Goal: Task Accomplishment & Management: Manage account settings

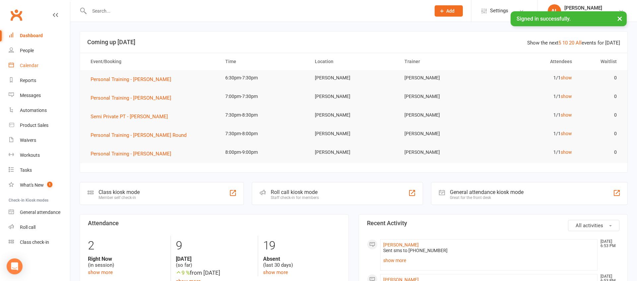
click at [37, 65] on div "Calendar" at bounding box center [29, 65] width 19 height 5
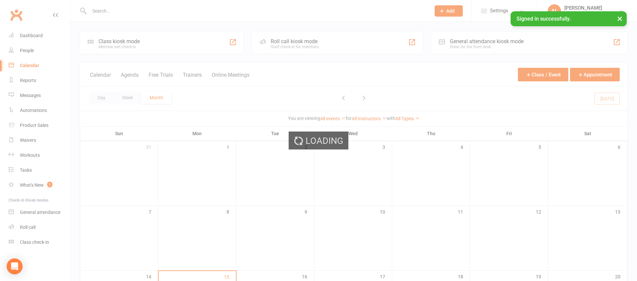
scroll to position [0, 0]
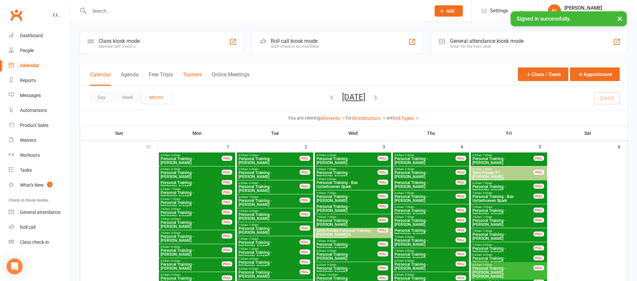
click at [196, 76] on button "Trainers" at bounding box center [192, 78] width 19 height 14
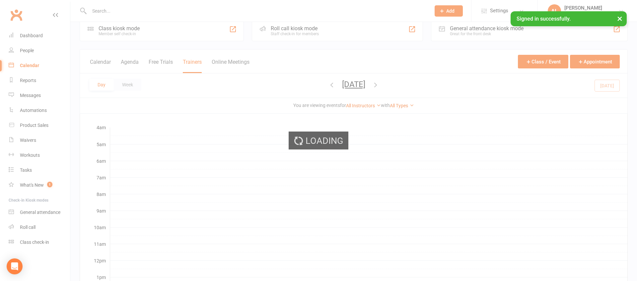
scroll to position [13, 0]
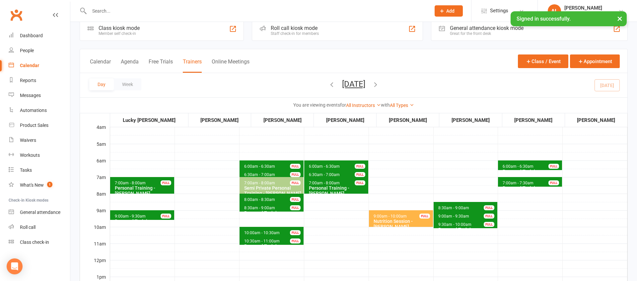
click at [342, 87] on button "[DATE]" at bounding box center [353, 83] width 23 height 9
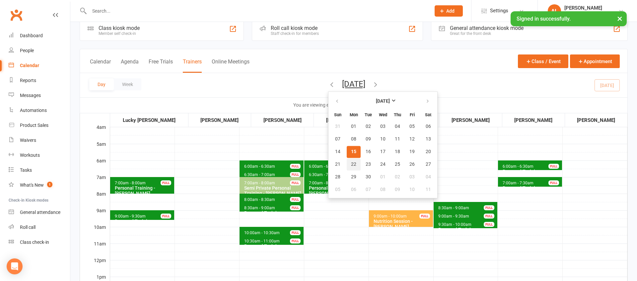
click at [351, 165] on span "22" at bounding box center [353, 164] width 5 height 5
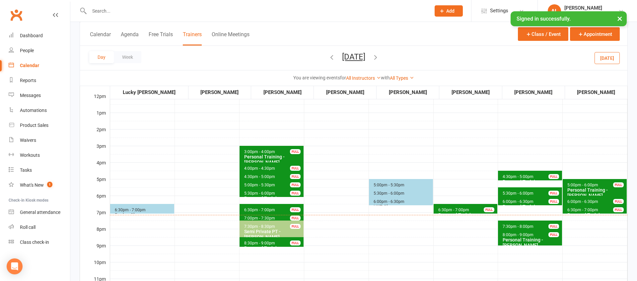
scroll to position [179, 0]
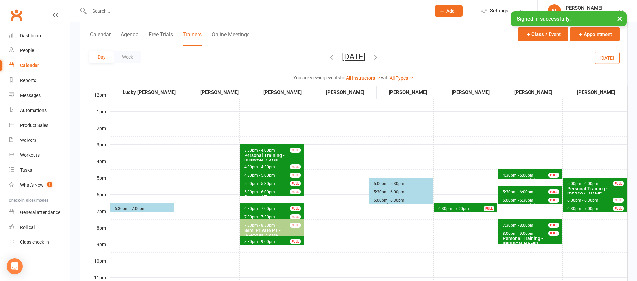
click at [464, 211] on div "Personal Training - [PERSON_NAME]" at bounding box center [467, 216] width 58 height 11
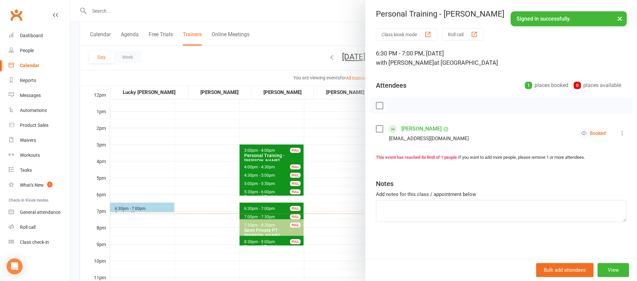
click at [622, 131] on icon at bounding box center [622, 133] width 7 height 7
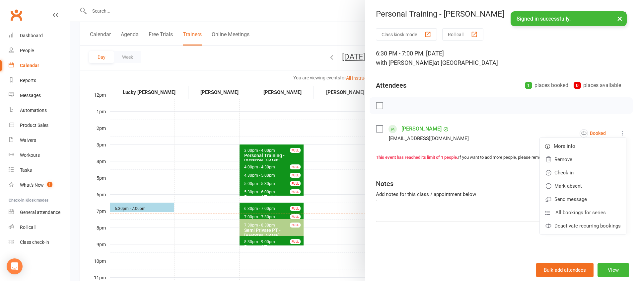
click at [497, 124] on li "Tara Aurakzai taraaurakzai@hotmail.com Booked More info Remove Check in Mark ab…" at bounding box center [501, 132] width 250 height 19
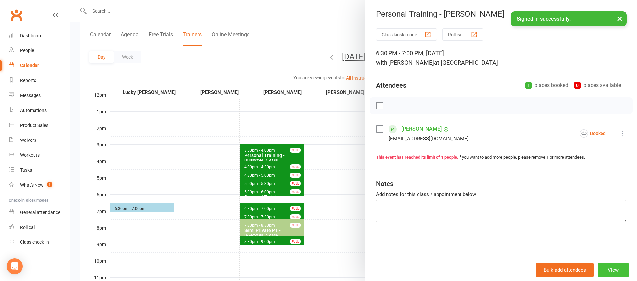
click at [612, 271] on button "View" at bounding box center [614, 270] width 32 height 14
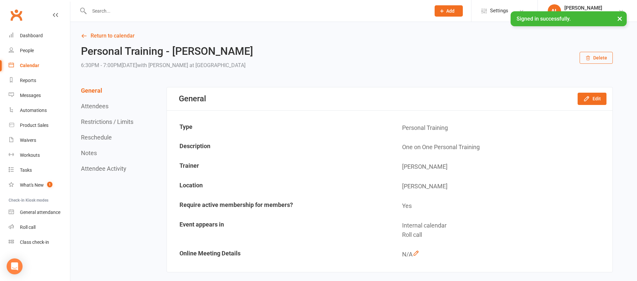
click at [105, 136] on button "Reschedule" at bounding box center [96, 137] width 31 height 7
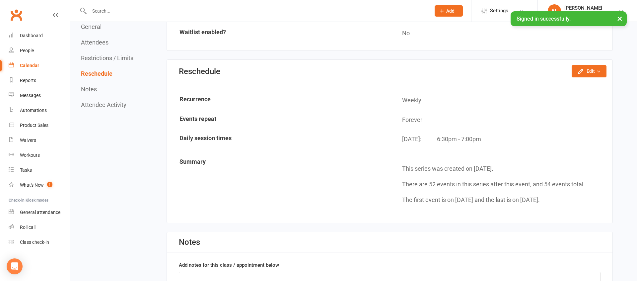
scroll to position [496, 0]
click at [608, 72] on div "Reschedule Edit Reschedule this event only Move weekly session times Change rec…" at bounding box center [390, 70] width 446 height 23
click at [601, 72] on icon "button" at bounding box center [598, 70] width 5 height 5
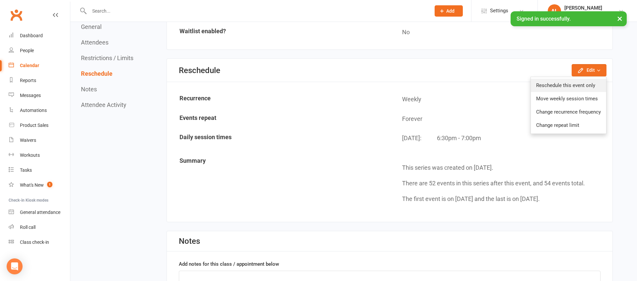
click at [580, 86] on link "Reschedule this event only" at bounding box center [568, 85] width 75 height 13
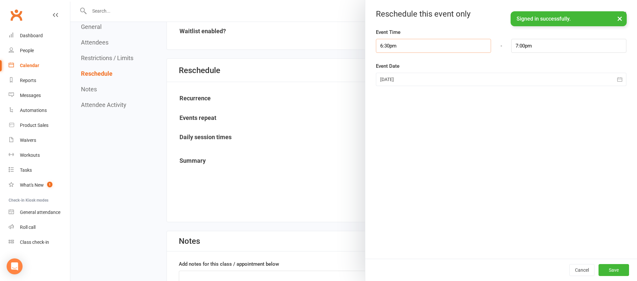
click at [432, 50] on input "6:30pm" at bounding box center [433, 46] width 115 height 14
type input "6:00pm"
type input "6:30pm"
click at [388, 85] on li "6:00pm" at bounding box center [392, 90] width 32 height 10
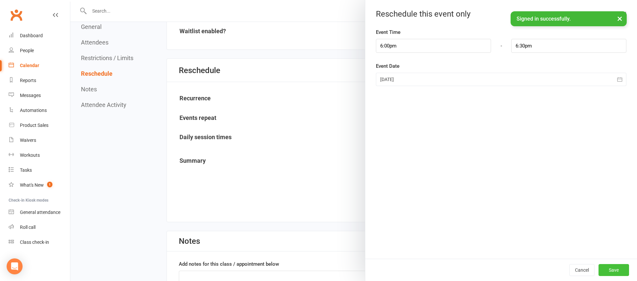
click at [616, 275] on button "Save" at bounding box center [614, 270] width 31 height 12
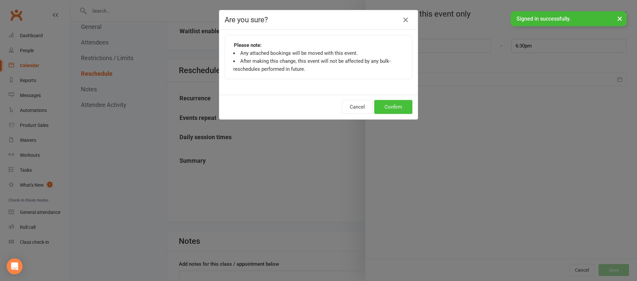
click at [394, 106] on button "Confirm" at bounding box center [393, 107] width 38 height 14
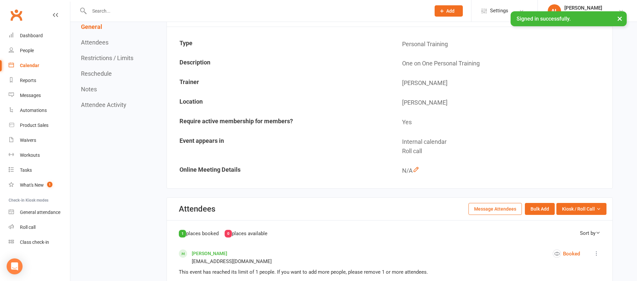
scroll to position [82, 0]
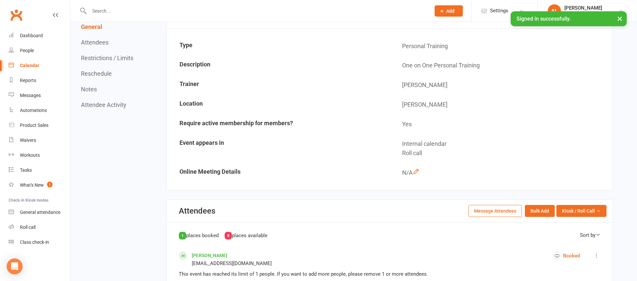
click at [411, 88] on td "[PERSON_NAME]" at bounding box center [501, 85] width 222 height 19
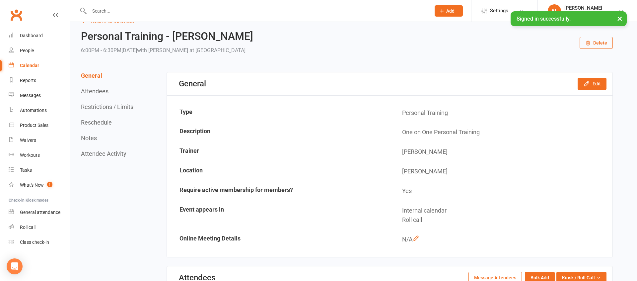
scroll to position [0, 0]
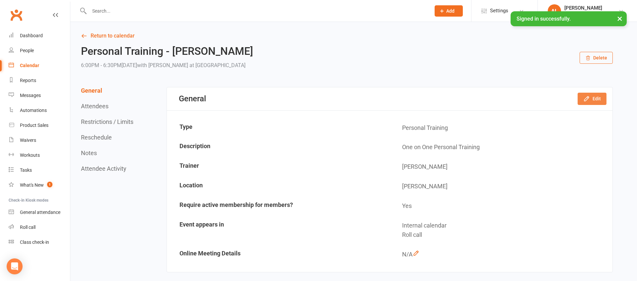
click at [588, 97] on icon "button" at bounding box center [586, 99] width 4 height 4
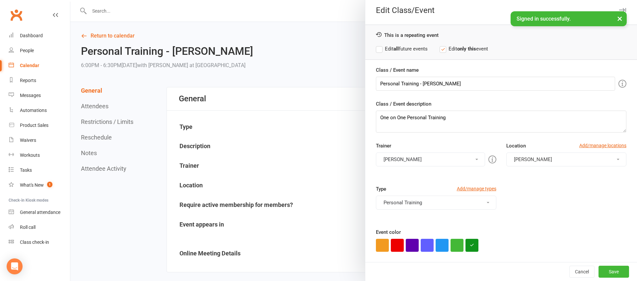
click at [428, 165] on button "[PERSON_NAME]" at bounding box center [430, 159] width 109 height 14
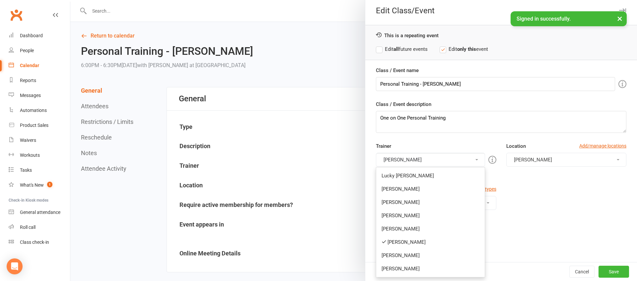
scroll to position [4, 0]
click at [430, 236] on link "[PERSON_NAME]" at bounding box center [430, 241] width 108 height 13
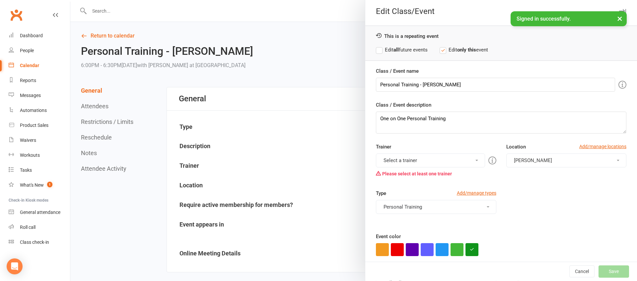
click at [429, 154] on div "Trainer Select a trainer Lucky Scalone Austin Nguyen Rob Linhart Mitch Parsons …" at bounding box center [436, 161] width 130 height 37
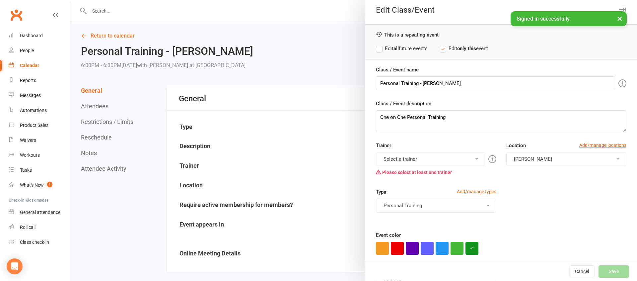
click at [430, 162] on button "Select a trainer" at bounding box center [430, 159] width 109 height 14
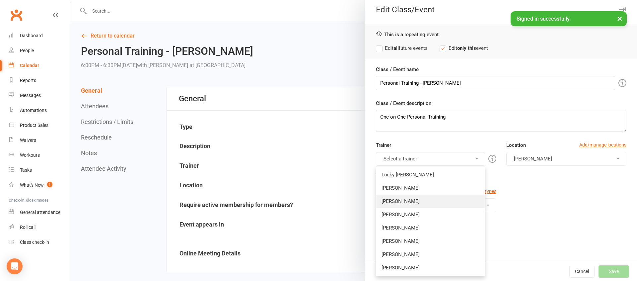
scroll to position [4, 0]
click at [426, 198] on link "[PERSON_NAME]" at bounding box center [430, 201] width 108 height 13
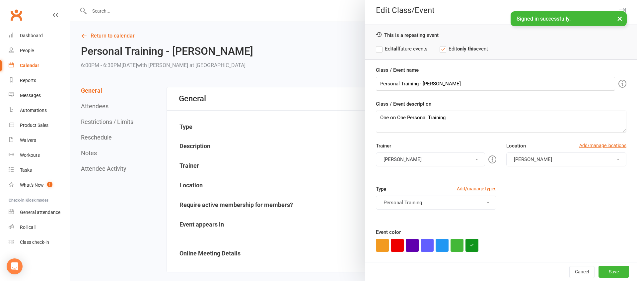
scroll to position [0, 0]
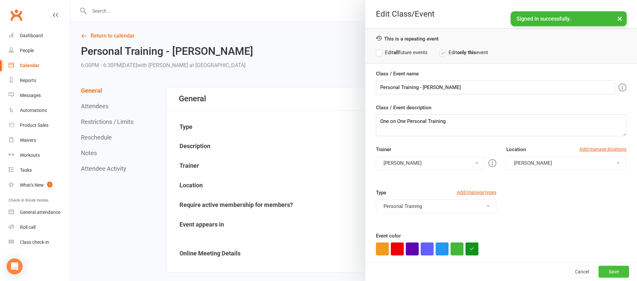
click at [612, 269] on button "Save" at bounding box center [614, 271] width 31 height 12
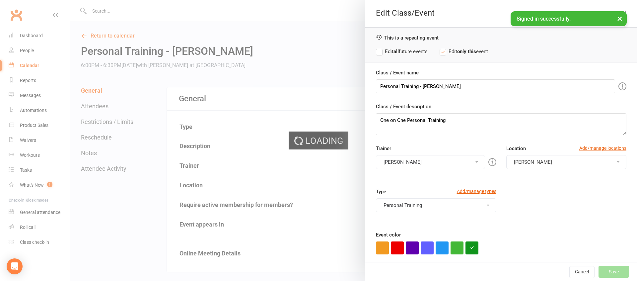
scroll to position [2, 0]
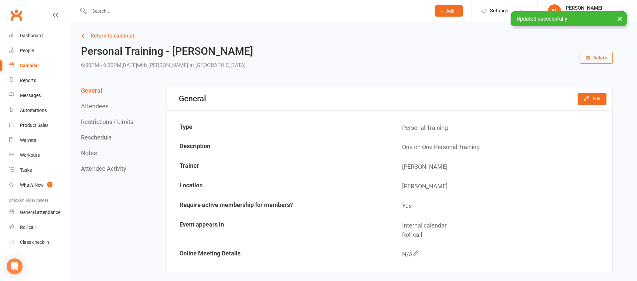
click at [116, 11] on div "× Updated successfully" at bounding box center [314, 11] width 628 height 0
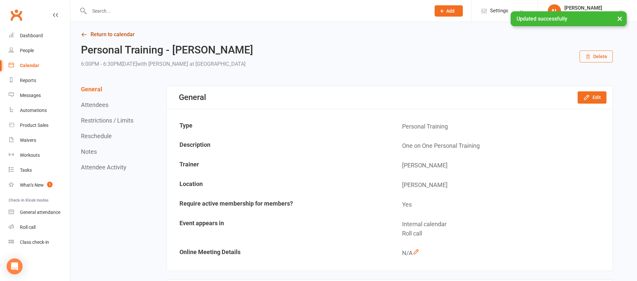
click at [116, 36] on link "Return to calendar" at bounding box center [347, 34] width 532 height 9
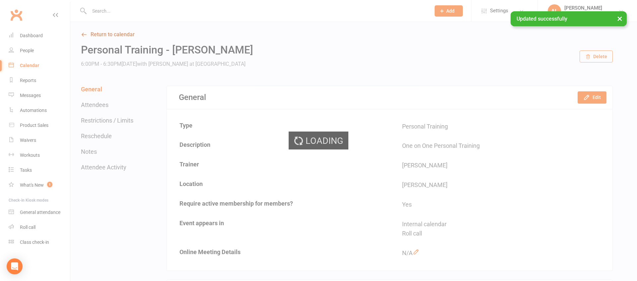
scroll to position [3, 0]
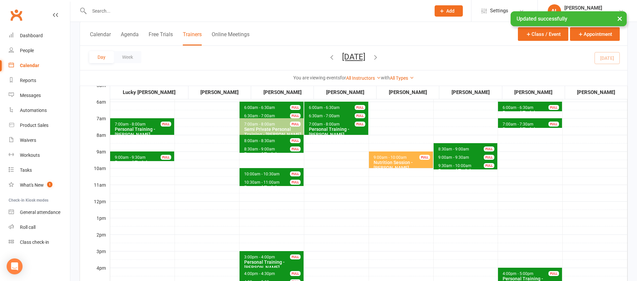
scroll to position [201, 0]
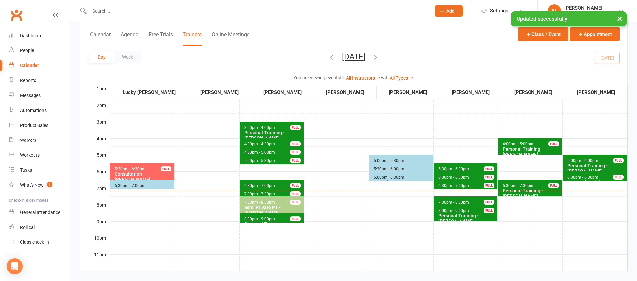
click at [343, 59] on button "[DATE]" at bounding box center [353, 56] width 23 height 9
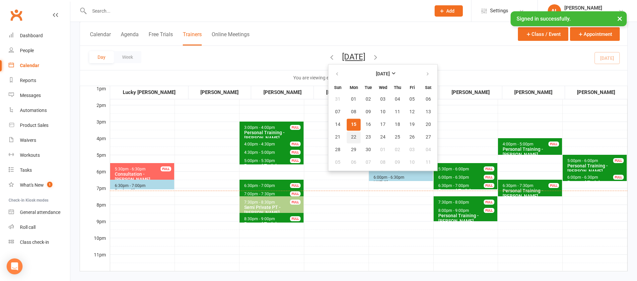
click at [351, 138] on span "22" at bounding box center [353, 136] width 5 height 5
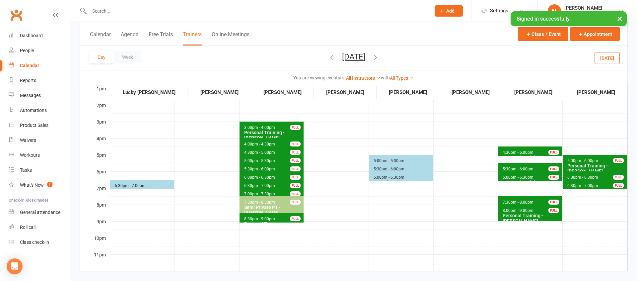
click at [342, 60] on button "Monday, Sep 22, 2025" at bounding box center [353, 56] width 23 height 9
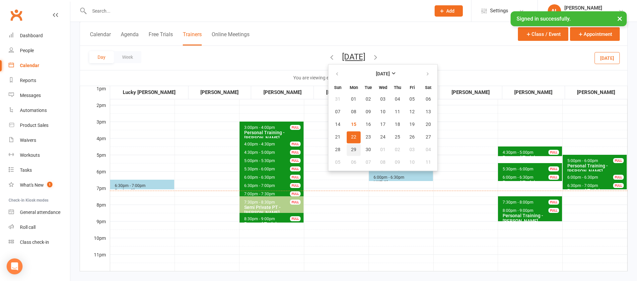
click at [347, 148] on button "29" at bounding box center [354, 150] width 14 height 12
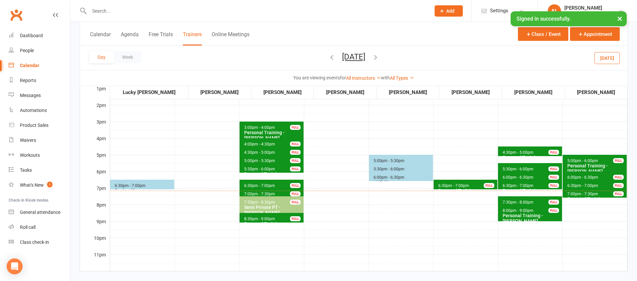
click at [466, 184] on span "6:30pm - 7:00pm" at bounding box center [454, 185] width 32 height 5
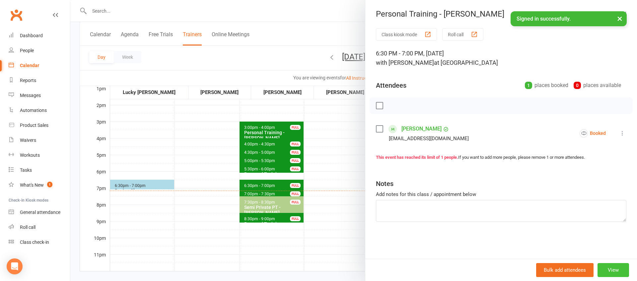
click at [616, 270] on button "View" at bounding box center [614, 270] width 32 height 14
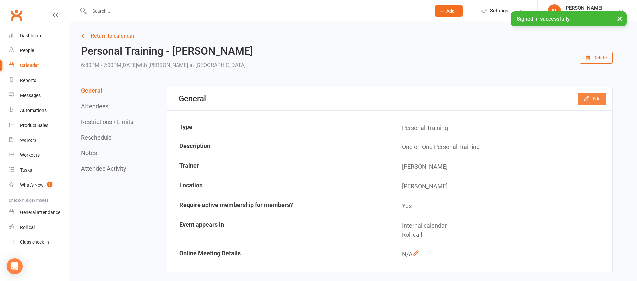
click at [595, 97] on button "Edit" at bounding box center [592, 99] width 29 height 12
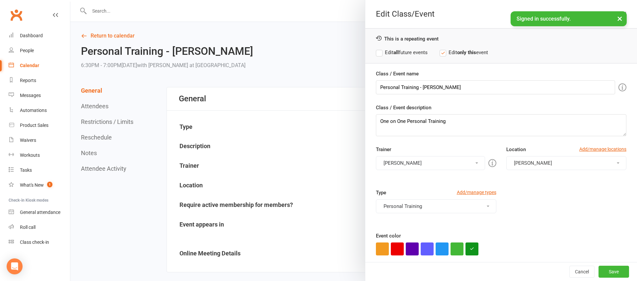
click at [407, 159] on button "[PERSON_NAME]" at bounding box center [430, 163] width 109 height 14
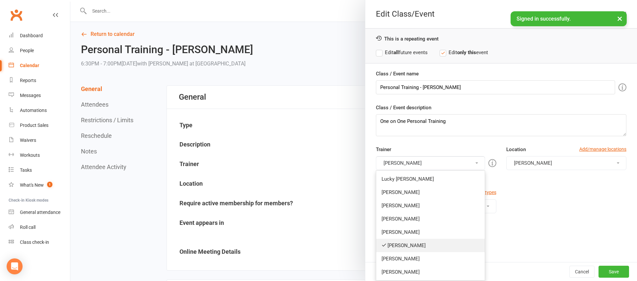
click at [433, 242] on link "[PERSON_NAME]" at bounding box center [430, 245] width 108 height 13
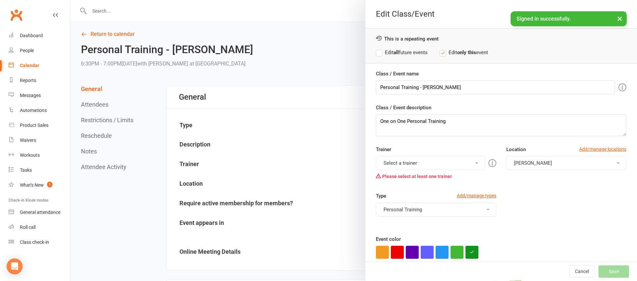
scroll to position [2, 0]
click at [427, 165] on button "Select a trainer" at bounding box center [430, 163] width 109 height 14
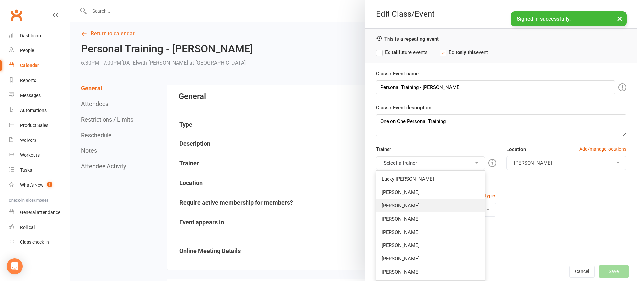
click at [416, 203] on link "[PERSON_NAME]" at bounding box center [430, 205] width 108 height 13
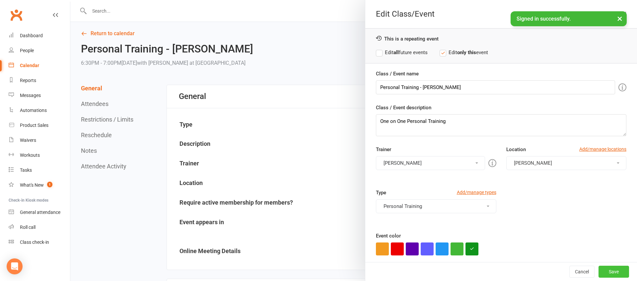
click at [620, 275] on button "Save" at bounding box center [614, 271] width 31 height 12
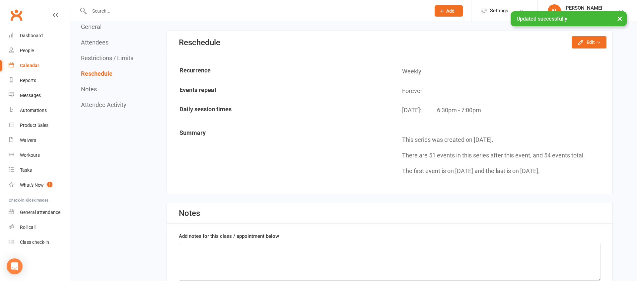
scroll to position [524, 0]
click at [592, 48] on button "Edit" at bounding box center [589, 42] width 35 height 12
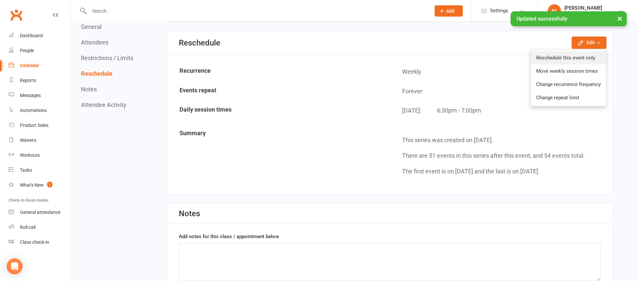
click at [565, 62] on link "Reschedule this event only" at bounding box center [568, 57] width 75 height 13
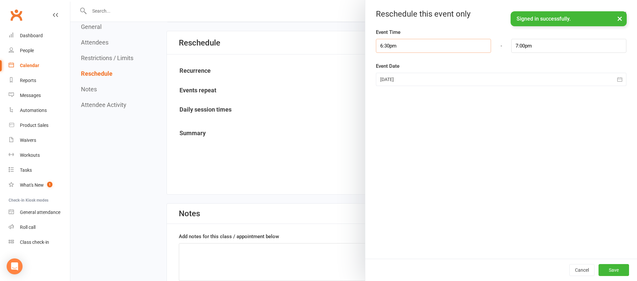
click at [405, 49] on input "6:30pm" at bounding box center [433, 46] width 115 height 14
type input "6:00pm"
type input "6:30pm"
click at [396, 74] on li "6:00pm" at bounding box center [392, 77] width 32 height 10
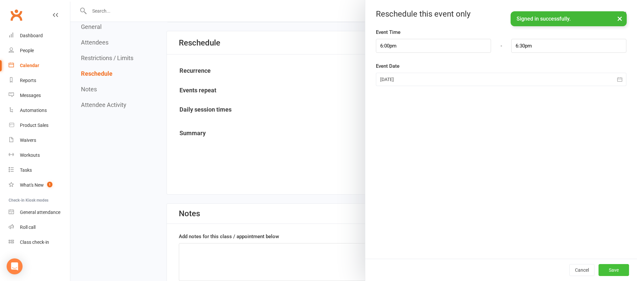
click at [616, 269] on button "Save" at bounding box center [614, 270] width 31 height 12
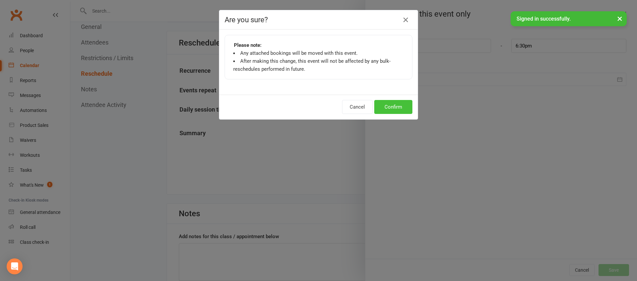
click at [387, 107] on button "Confirm" at bounding box center [393, 107] width 38 height 14
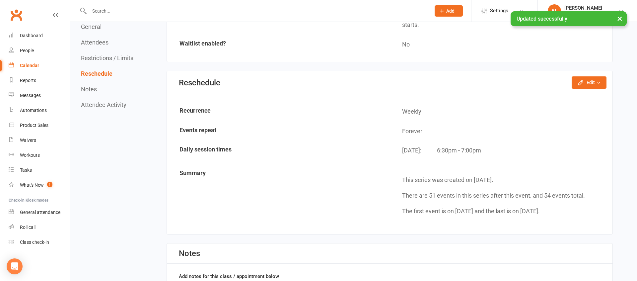
scroll to position [483, 0]
click at [582, 82] on icon "button" at bounding box center [580, 83] width 7 height 7
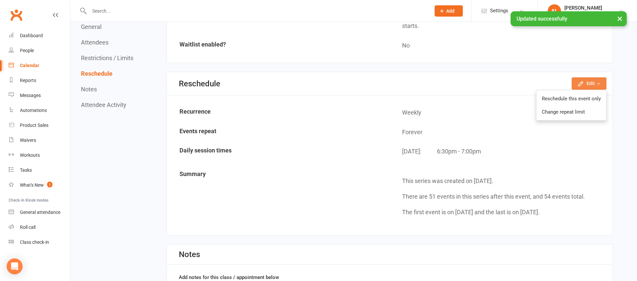
scroll to position [483, 0]
click at [576, 96] on link "Reschedule this event only" at bounding box center [572, 97] width 70 height 13
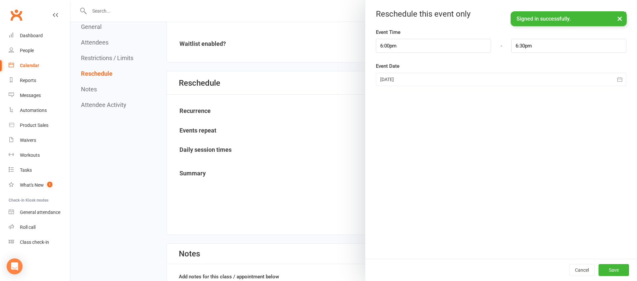
click at [309, 133] on div at bounding box center [353, 140] width 567 height 281
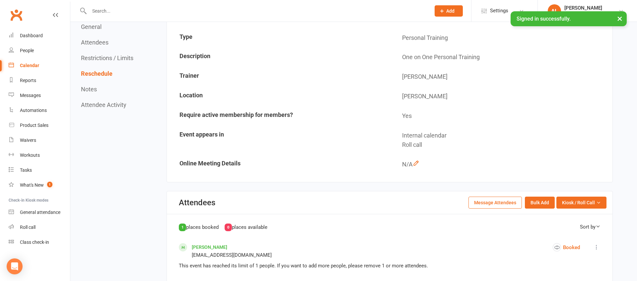
scroll to position [0, 0]
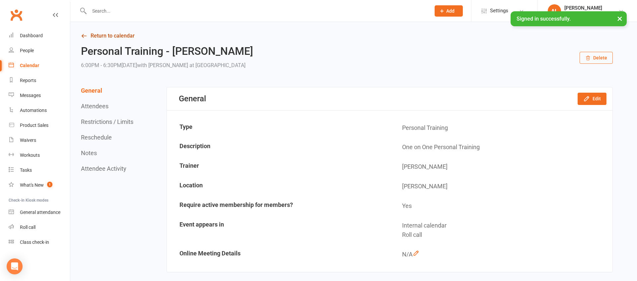
click at [98, 34] on link "Return to calendar" at bounding box center [347, 35] width 532 height 9
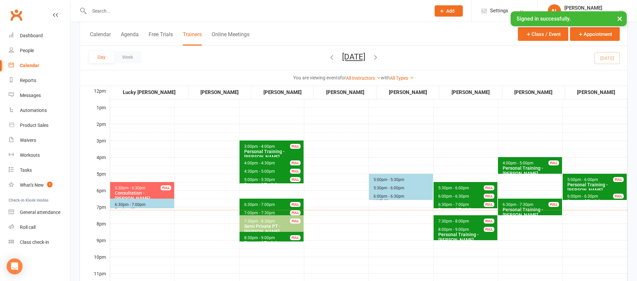
click at [342, 60] on button "[DATE]" at bounding box center [353, 56] width 23 height 9
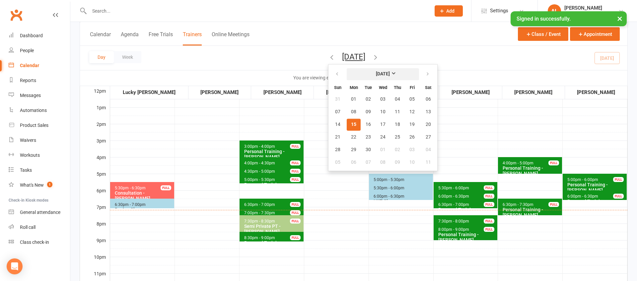
scroll to position [184, 0]
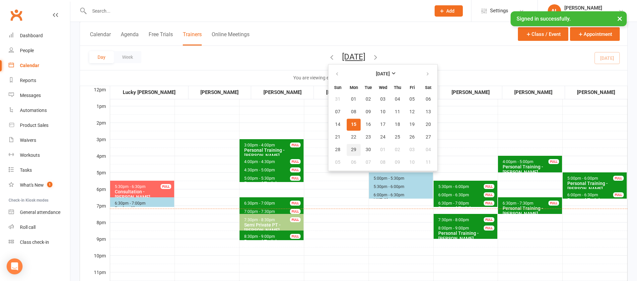
click at [351, 151] on span "29" at bounding box center [353, 149] width 5 height 5
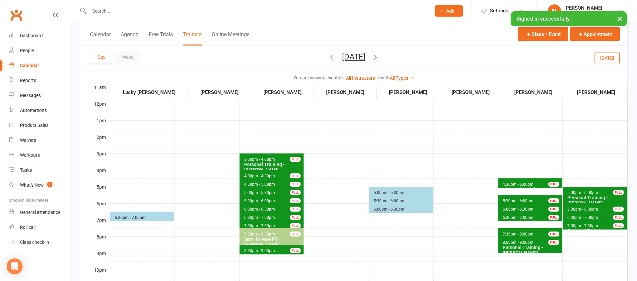
scroll to position [174, 0]
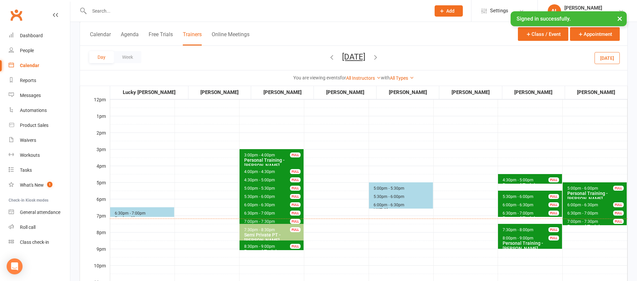
click at [250, 72] on div "You are viewing events for All Instructors Lucky Scalone Austin Nguyen Rob Linh…" at bounding box center [353, 77] width 547 height 15
click at [619, 19] on button "×" at bounding box center [620, 18] width 12 height 14
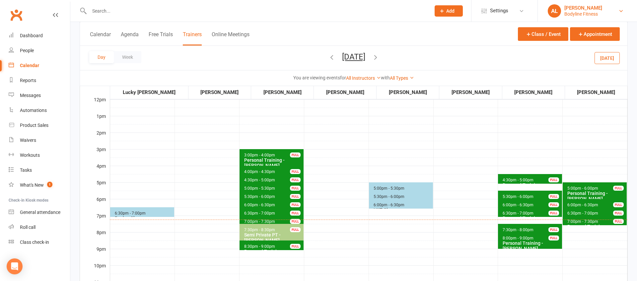
click at [621, 15] on link "AL Ariel Li Bodyline Fitness" at bounding box center [587, 10] width 79 height 13
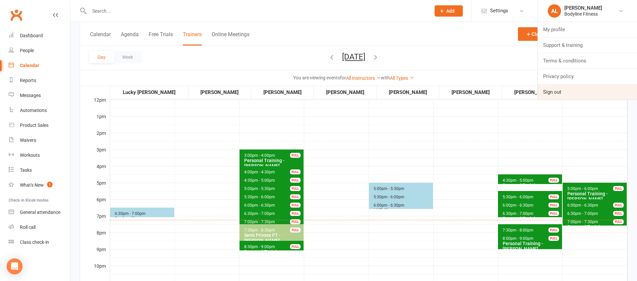
click at [585, 87] on link "Sign out" at bounding box center [587, 91] width 99 height 15
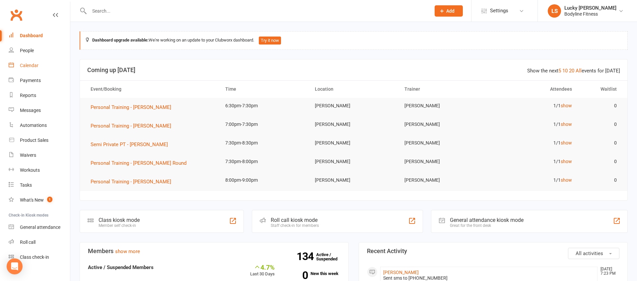
click at [33, 65] on div "Calendar" at bounding box center [29, 65] width 19 height 5
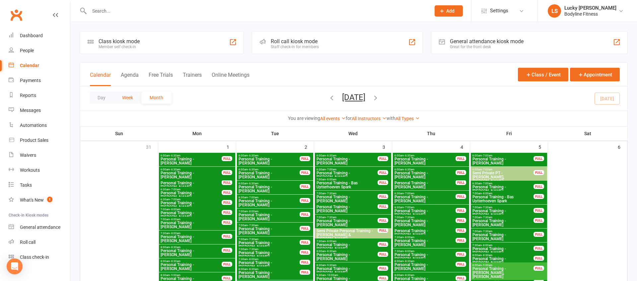
click at [128, 98] on button "Week" at bounding box center [128, 98] width 28 height 12
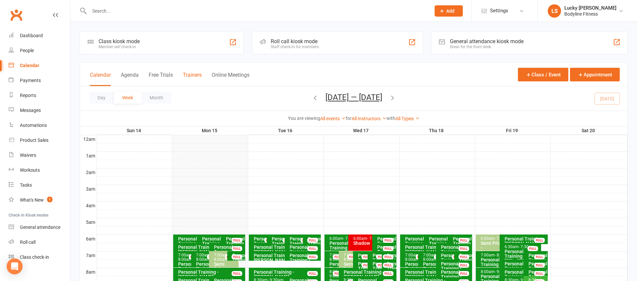
click at [196, 76] on button "Trainers" at bounding box center [192, 79] width 19 height 14
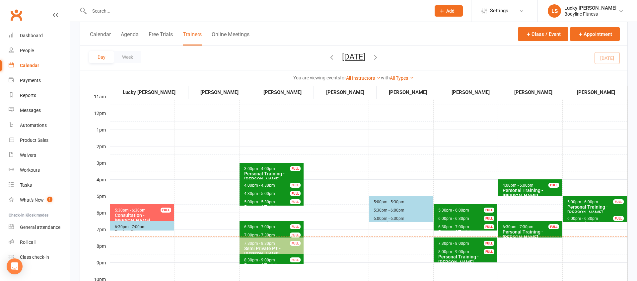
scroll to position [177, 0]
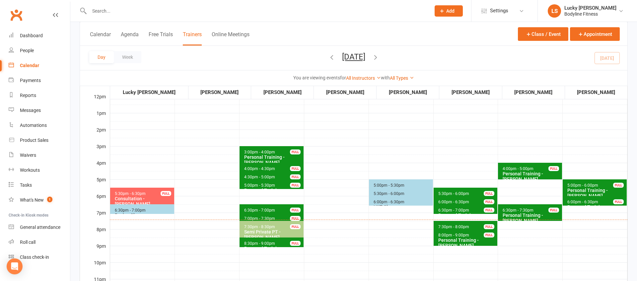
click at [163, 198] on div "Consultation - [PERSON_NAME]" at bounding box center [143, 201] width 58 height 11
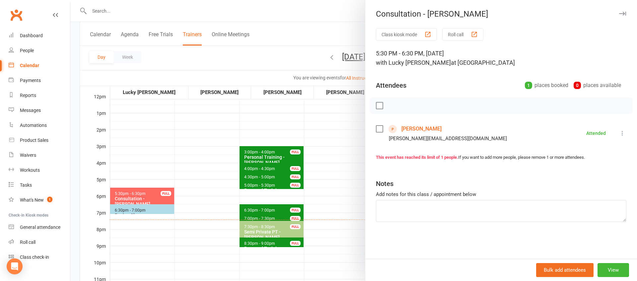
drag, startPoint x: 175, startPoint y: 231, endPoint x: 164, endPoint y: 225, distance: 12.3
click at [174, 230] on div at bounding box center [353, 140] width 567 height 281
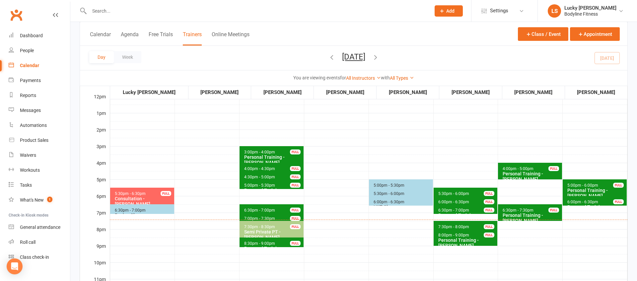
click at [146, 208] on span "6:30pm - 7:00pm Boxing Class" at bounding box center [142, 209] width 64 height 10
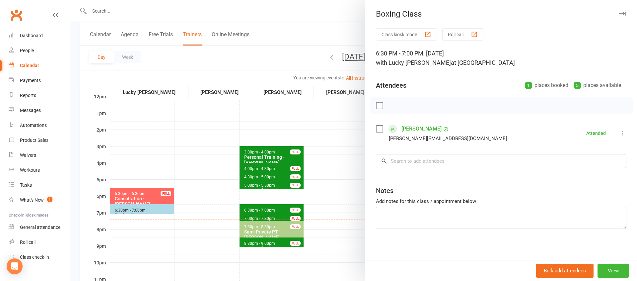
click at [155, 203] on div at bounding box center [353, 140] width 567 height 281
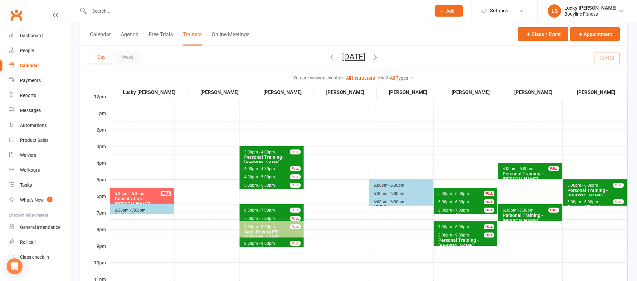
click at [267, 217] on span "7:00pm - 7:30pm" at bounding box center [260, 218] width 32 height 5
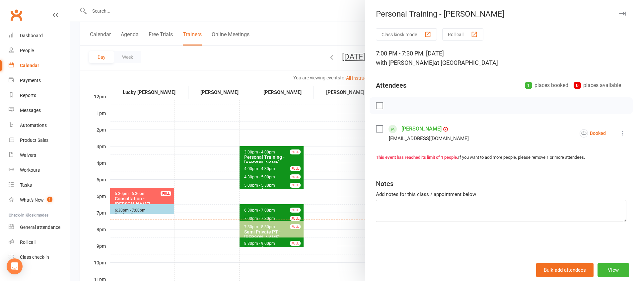
click at [340, 246] on div at bounding box center [353, 140] width 567 height 281
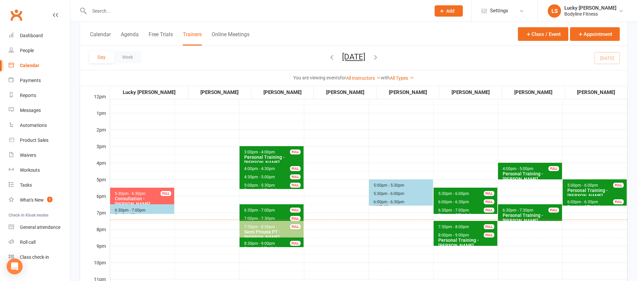
click at [456, 226] on span "7:30pm - 8:00pm" at bounding box center [454, 226] width 32 height 5
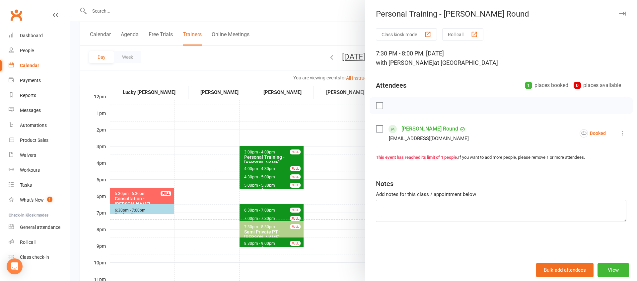
click at [339, 230] on div at bounding box center [353, 140] width 567 height 281
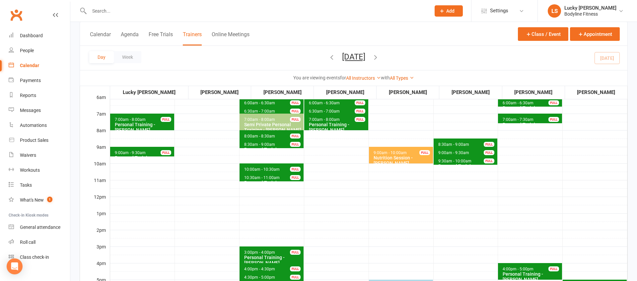
scroll to position [76, 0]
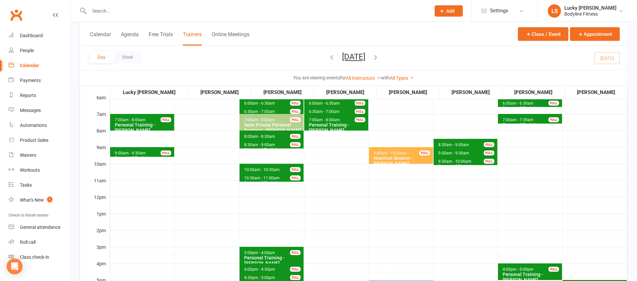
click at [379, 57] on icon "button" at bounding box center [375, 56] width 7 height 7
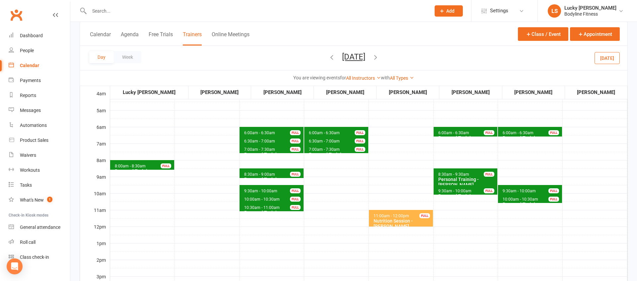
scroll to position [47, 0]
click at [152, 164] on span "8:00am - 8:30am Personal Training - [PERSON_NAME] FULL" at bounding box center [142, 165] width 64 height 10
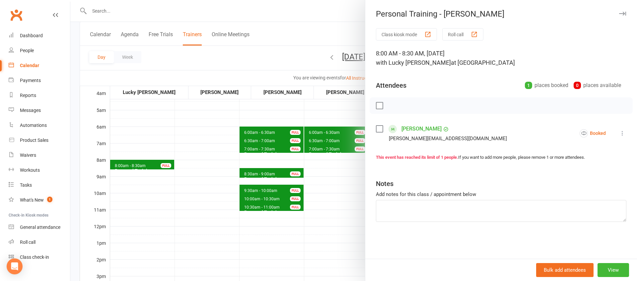
click at [178, 191] on div at bounding box center [353, 140] width 567 height 281
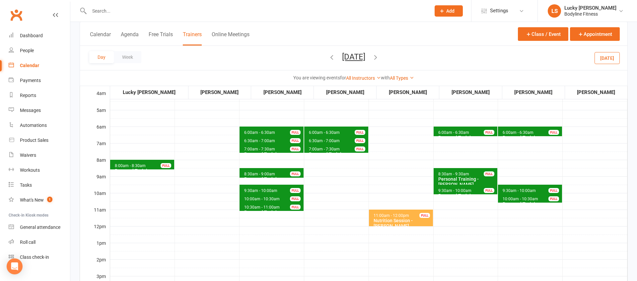
click at [513, 188] on span "9:30am - 10:00am" at bounding box center [519, 190] width 34 height 5
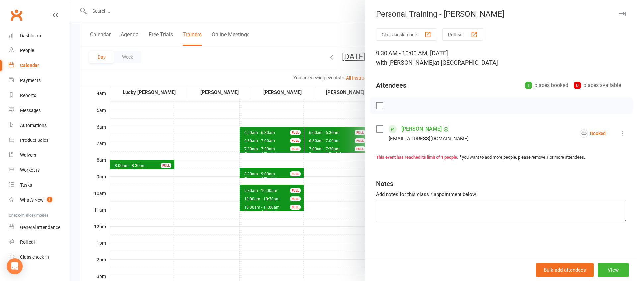
click at [335, 179] on div at bounding box center [353, 140] width 567 height 281
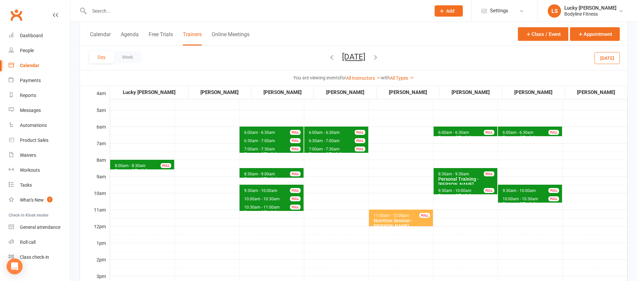
click at [512, 197] on span "10:00am - 10:30am" at bounding box center [520, 198] width 36 height 5
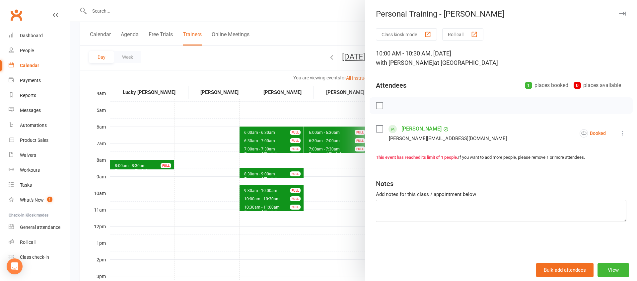
click at [344, 189] on div at bounding box center [353, 140] width 567 height 281
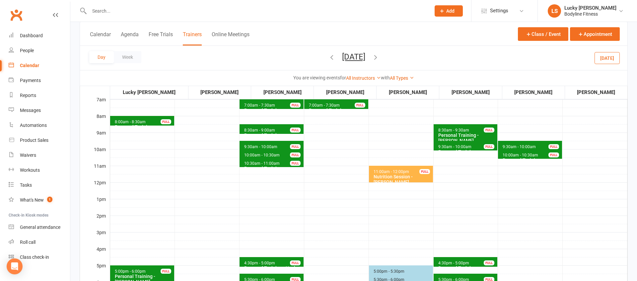
scroll to position [77, 0]
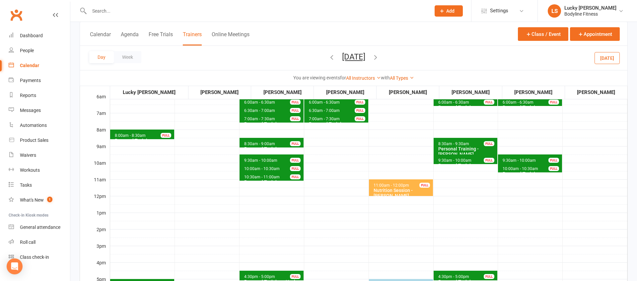
click at [128, 130] on span "8:00am - 8:30am Personal Training - [PERSON_NAME] FULL" at bounding box center [142, 134] width 64 height 10
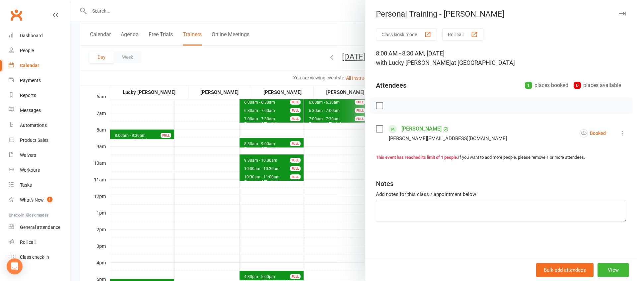
click at [143, 172] on div at bounding box center [353, 140] width 567 height 281
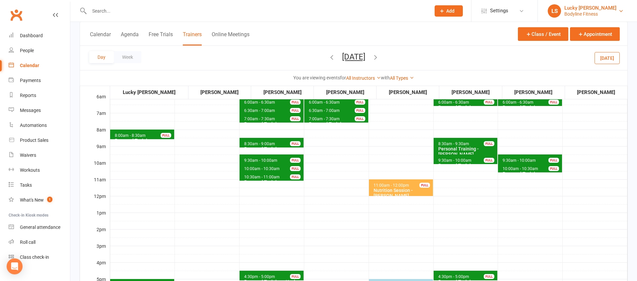
click at [596, 16] on div "Bodyline Fitness" at bounding box center [590, 14] width 52 height 6
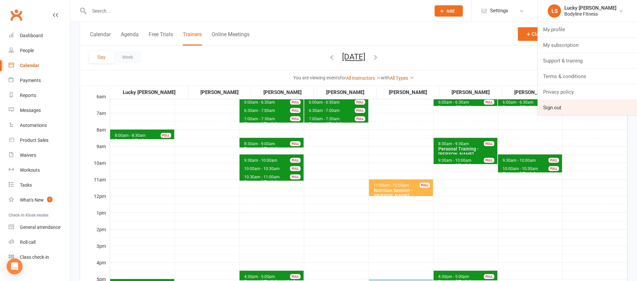
click at [554, 108] on link "Sign out" at bounding box center [587, 107] width 99 height 15
